Goal: Information Seeking & Learning: Learn about a topic

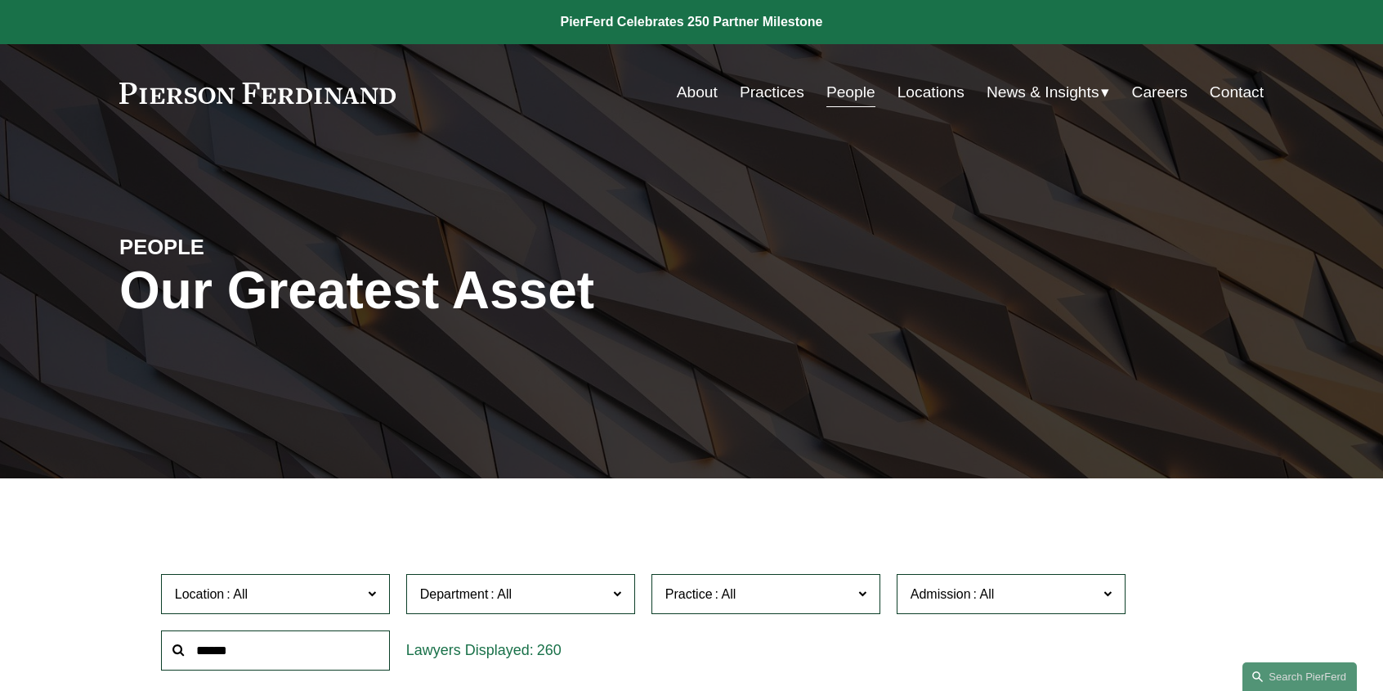
scroll to position [172, 0]
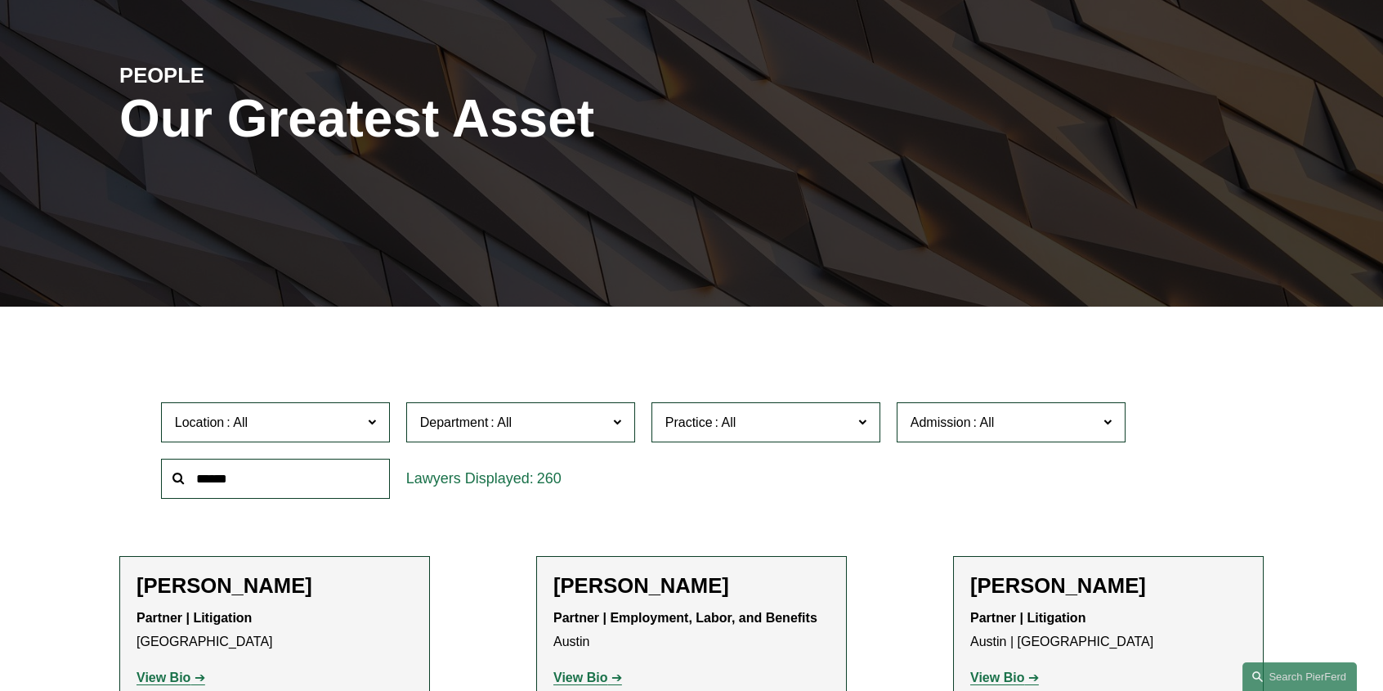
click at [376, 424] on span at bounding box center [372, 421] width 8 height 21
click at [0, 0] on link "[GEOGRAPHIC_DATA]" at bounding box center [0, 0] width 0 height 0
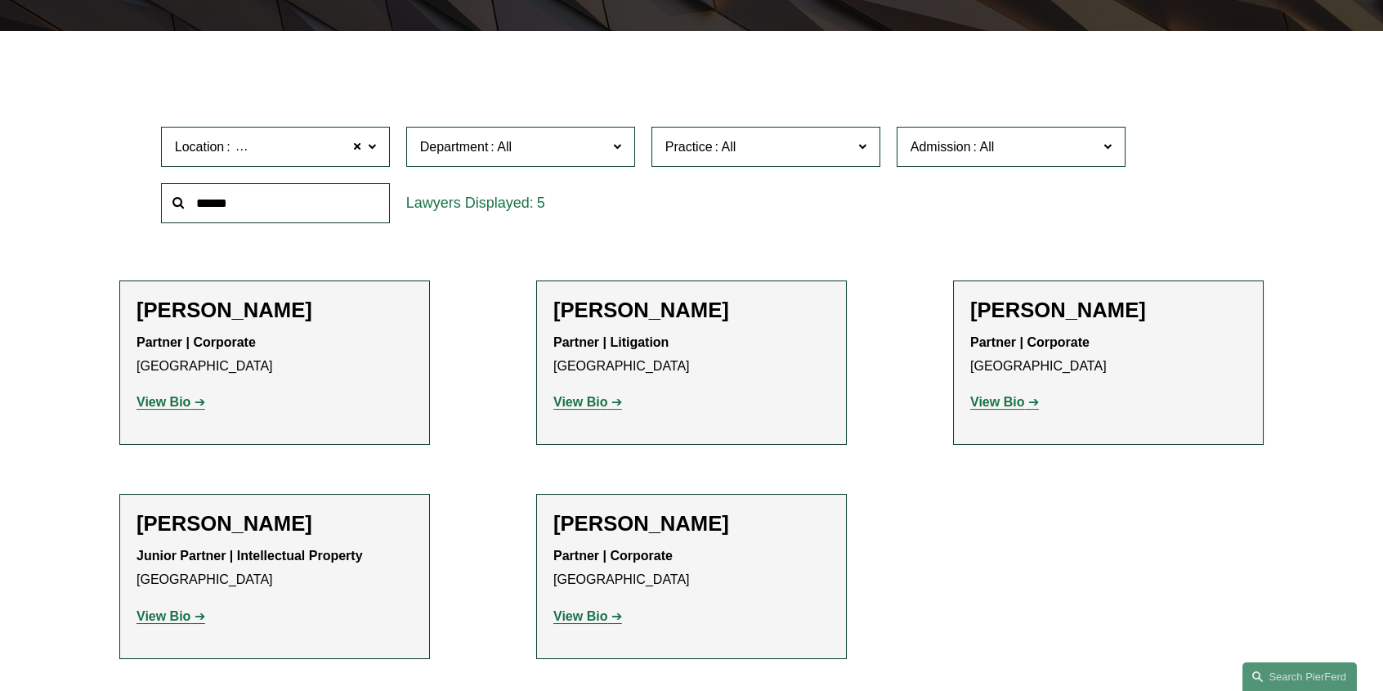
scroll to position [477, 0]
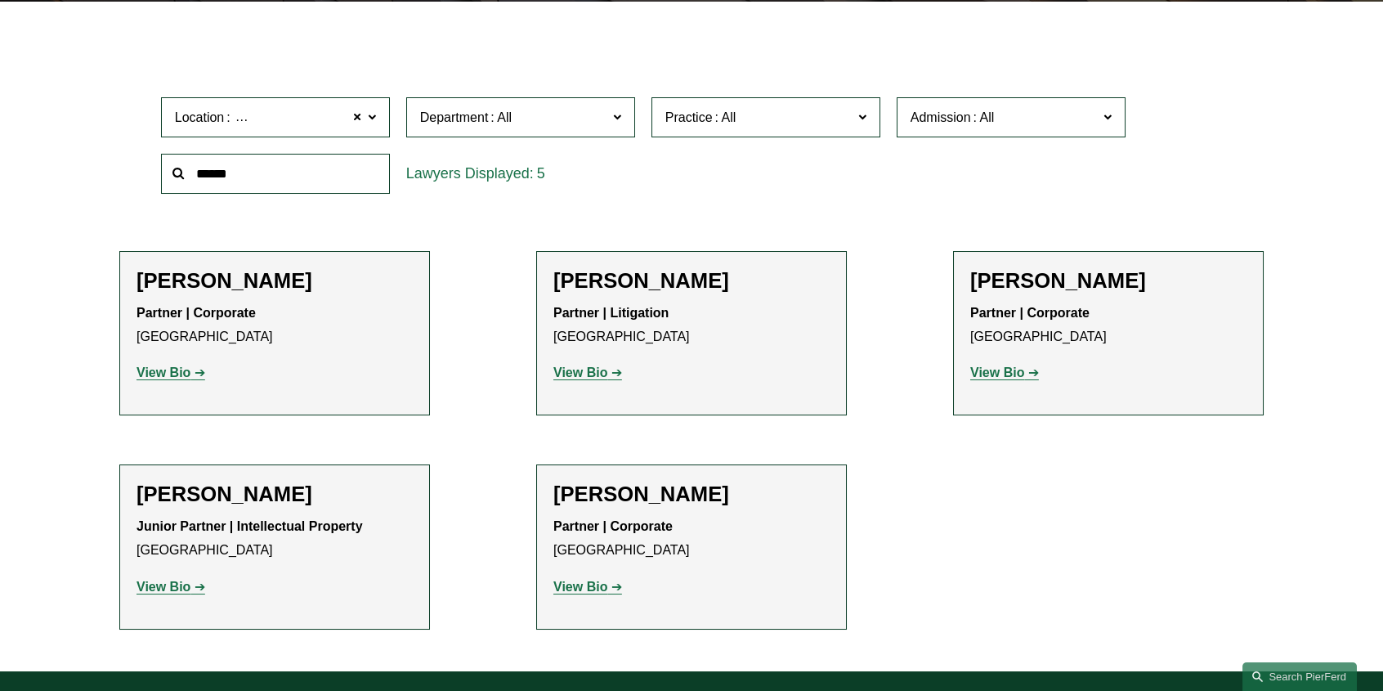
click at [583, 374] on strong "View Bio" at bounding box center [581, 372] width 54 height 14
click at [181, 585] on strong "View Bio" at bounding box center [164, 587] width 54 height 14
click at [179, 375] on strong "View Bio" at bounding box center [164, 372] width 54 height 14
click at [585, 584] on strong "View Bio" at bounding box center [581, 587] width 54 height 14
